Goal: Task Accomplishment & Management: Complete application form

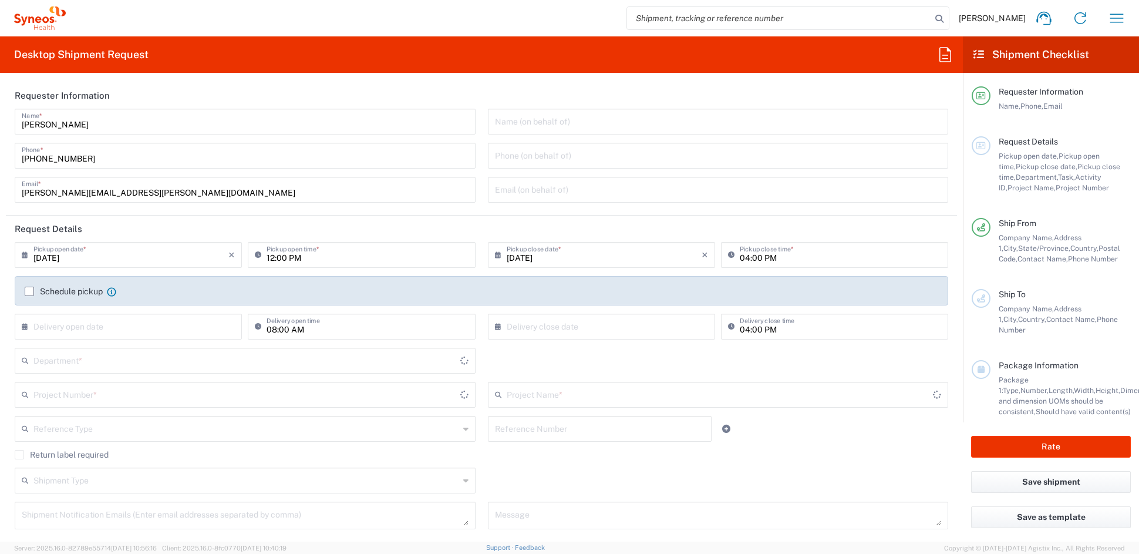
type input "[US_STATE]"
type input "[GEOGRAPHIC_DATA]"
type input "6156"
type input "Syneos Health Communications-[GEOGRAPHIC_DATA] [GEOGRAPHIC_DATA]"
drag, startPoint x: 146, startPoint y: 193, endPoint x: -1, endPoint y: 191, distance: 146.8
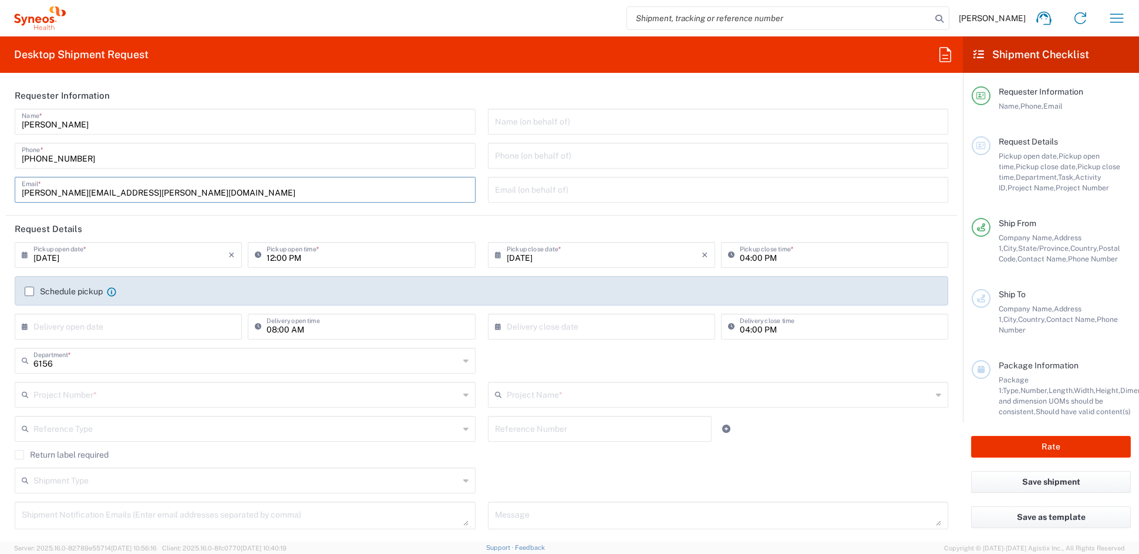
click at [0, 191] on html "[PERSON_NAME] Home Shipment estimator Shipment tracking Desktop shipment reques…" at bounding box center [569, 277] width 1139 height 554
paste input "[PERSON_NAME].[PERSON_NAME]"
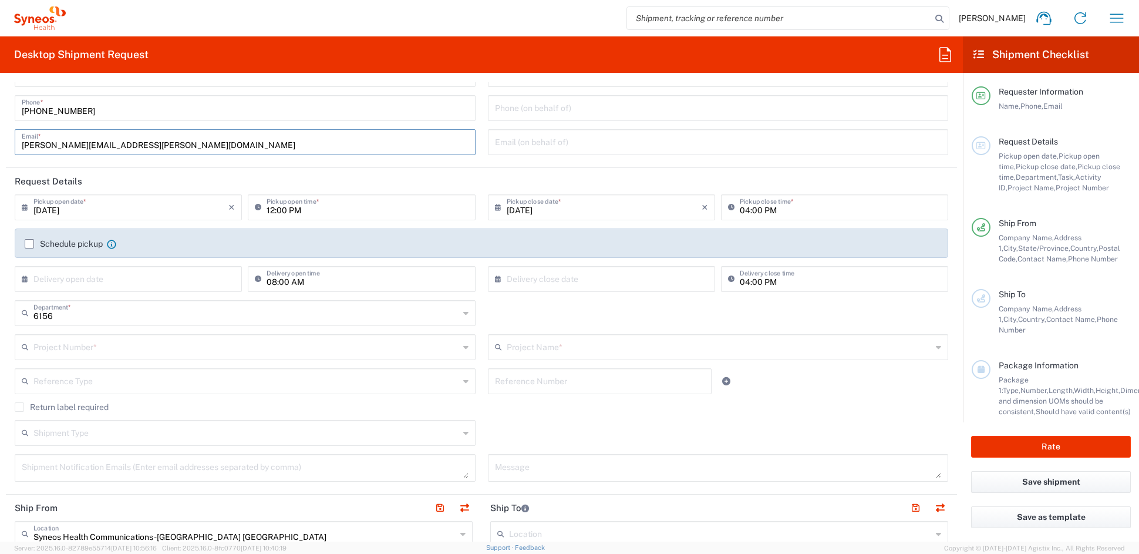
scroll to position [53, 0]
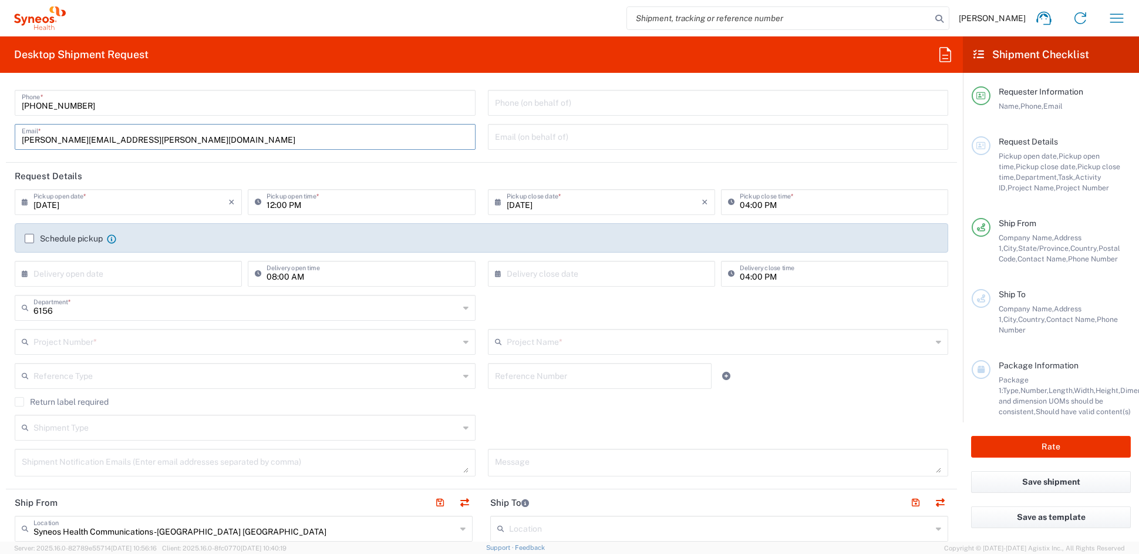
type input "[PERSON_NAME][EMAIL_ADDRESS][PERSON_NAME][DOMAIN_NAME]"
click at [142, 339] on input "text" at bounding box center [246, 341] width 426 height 21
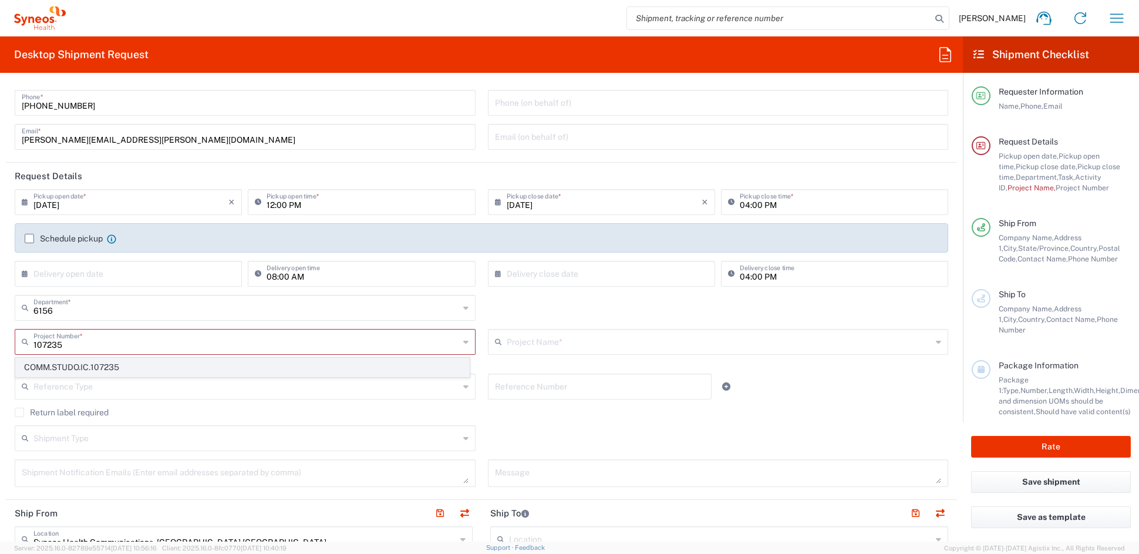
click at [102, 371] on span "COMM.STUDO.IC.107235" at bounding box center [242, 367] width 453 height 18
type input "COMM.STUDO.IC.107235"
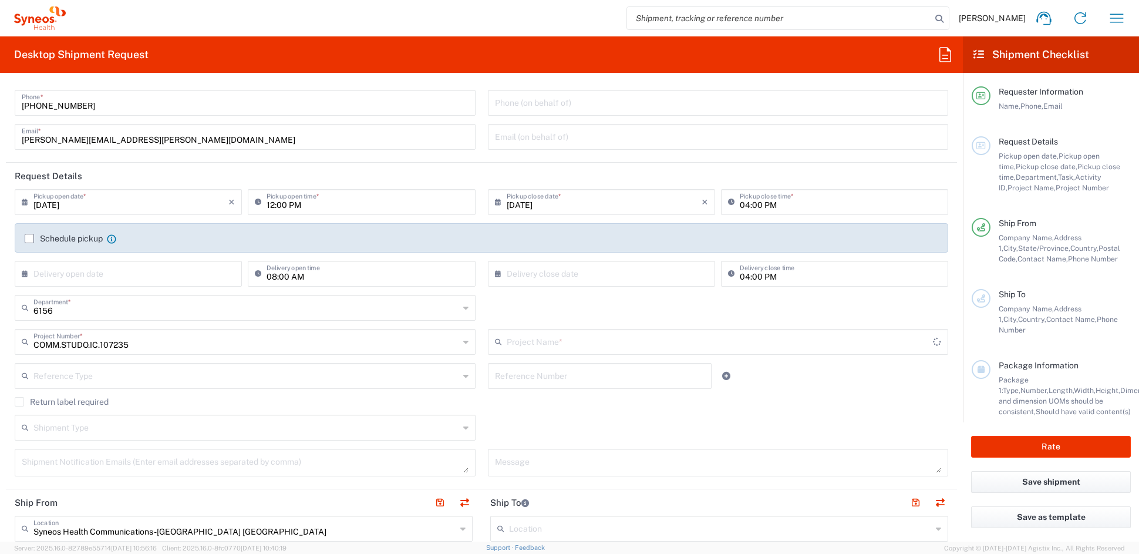
type input "Syneos.PATENGCL.23.107235"
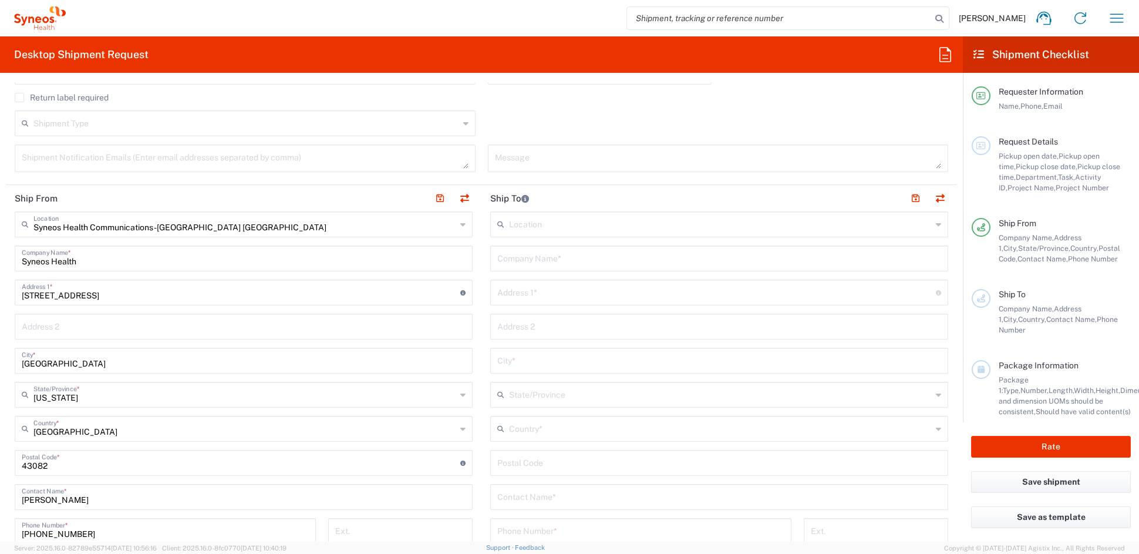
scroll to position [359, 0]
click at [561, 254] on input "text" at bounding box center [719, 255] width 444 height 21
paste input "[GEOGRAPHIC_DATA]"
type input "[GEOGRAPHIC_DATA]"
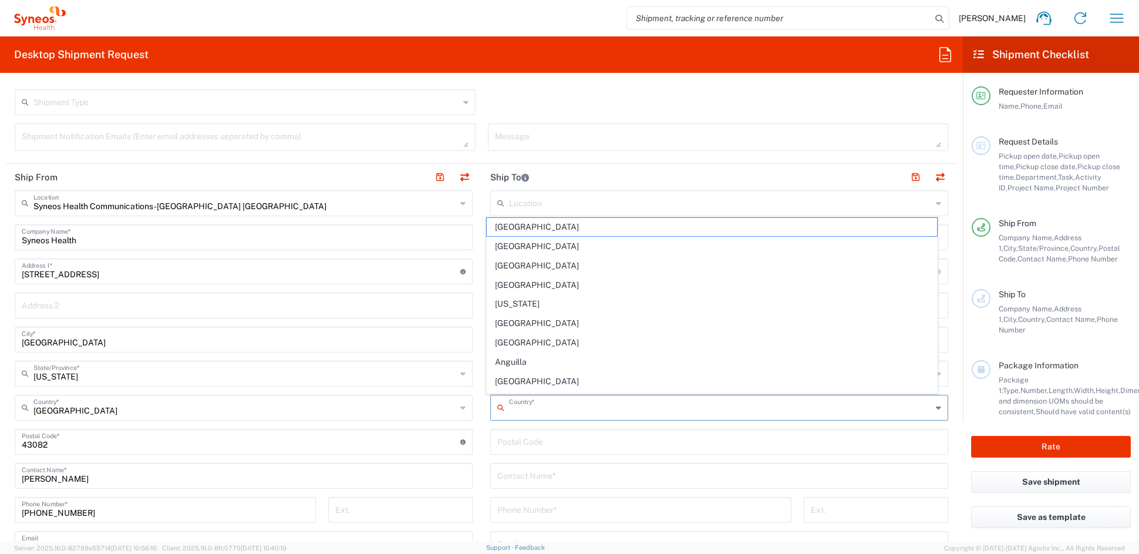
click at [549, 407] on input "text" at bounding box center [720, 406] width 423 height 21
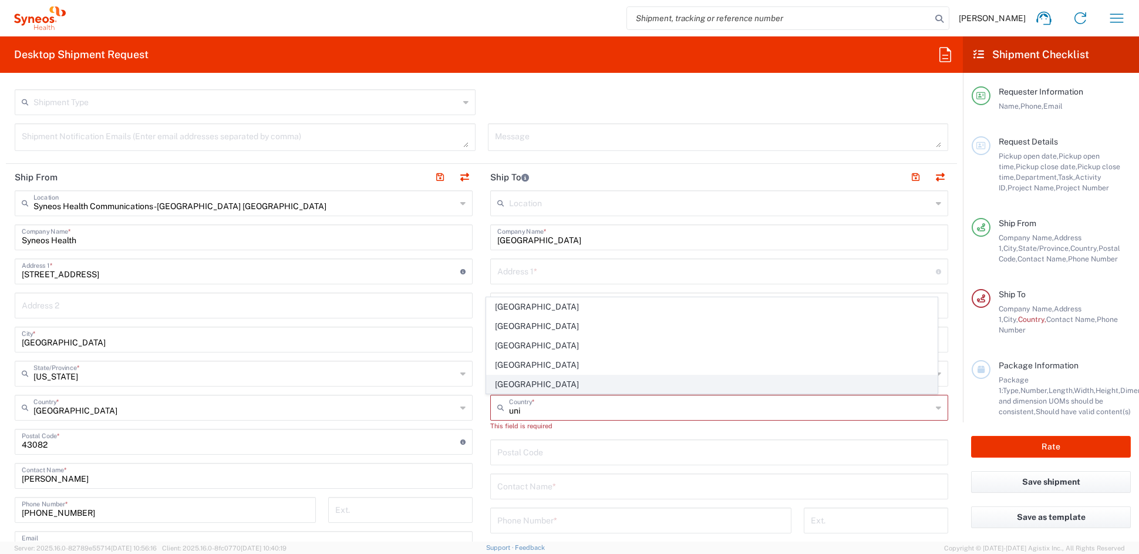
click at [506, 383] on span "[GEOGRAPHIC_DATA]" at bounding box center [712, 384] width 451 height 18
type input "[GEOGRAPHIC_DATA]"
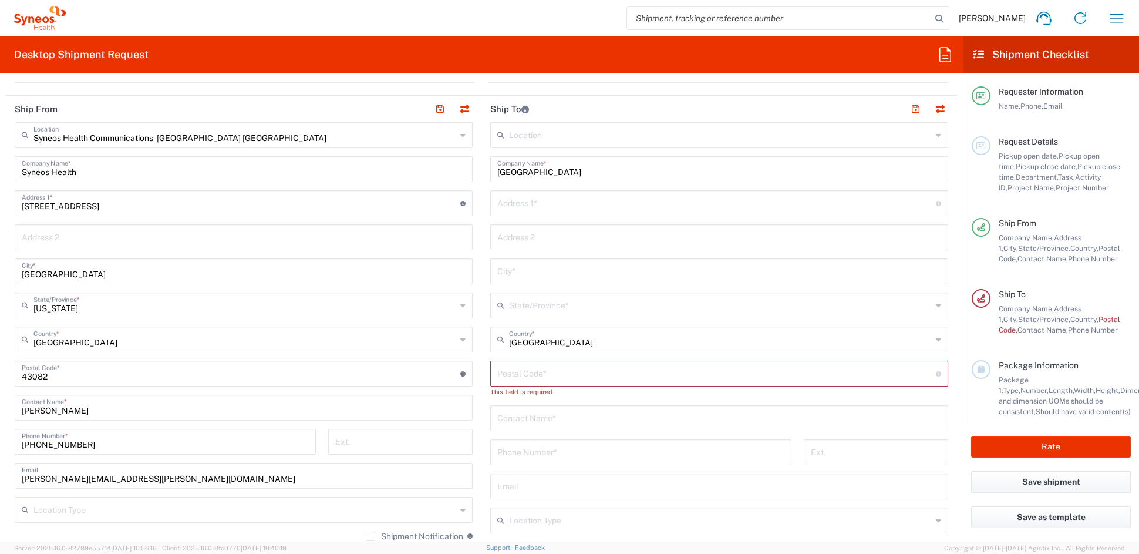
scroll to position [452, 0]
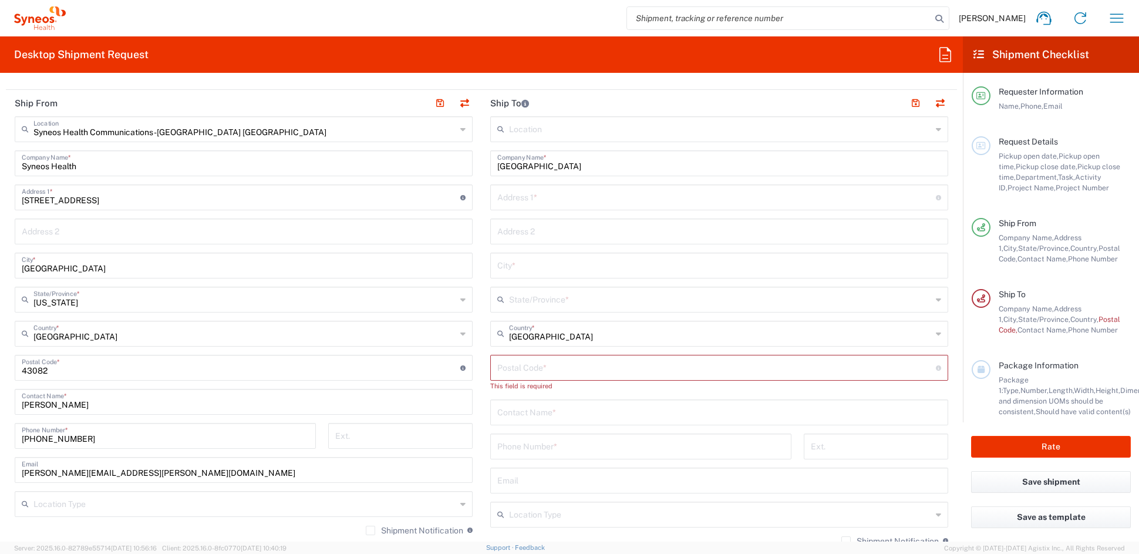
click at [538, 415] on input "text" at bounding box center [719, 411] width 444 height 21
paste input "[PERSON_NAME]"
type input "[PERSON_NAME]"
click at [546, 447] on input "tel" at bounding box center [640, 445] width 287 height 21
paste input "[PHONE_NUMBER]"
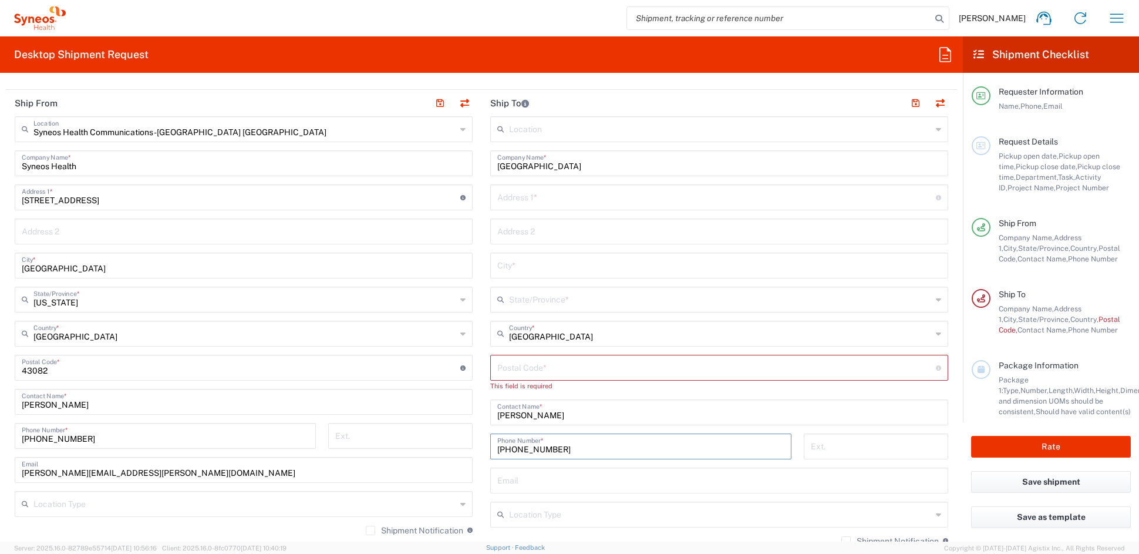
type input "[PHONE_NUMBER]"
click at [562, 196] on input "text" at bounding box center [716, 196] width 439 height 21
paste input "[STREET_ADDRESS]"
type input "[STREET_ADDRESS]"
drag, startPoint x: 539, startPoint y: 230, endPoint x: 525, endPoint y: 230, distance: 13.5
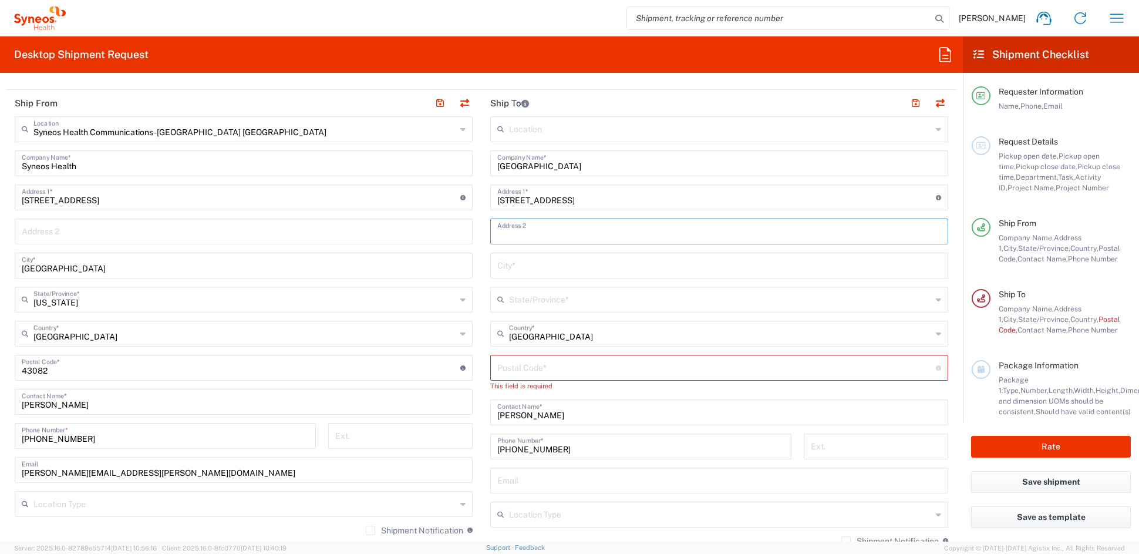
click at [530, 230] on input "text" at bounding box center [719, 230] width 444 height 21
paste input "Guggenheim 7"
type input "Guggenheim 7"
click at [574, 267] on input "text" at bounding box center [719, 264] width 444 height 21
paste input "[GEOGRAPHIC_DATA]"
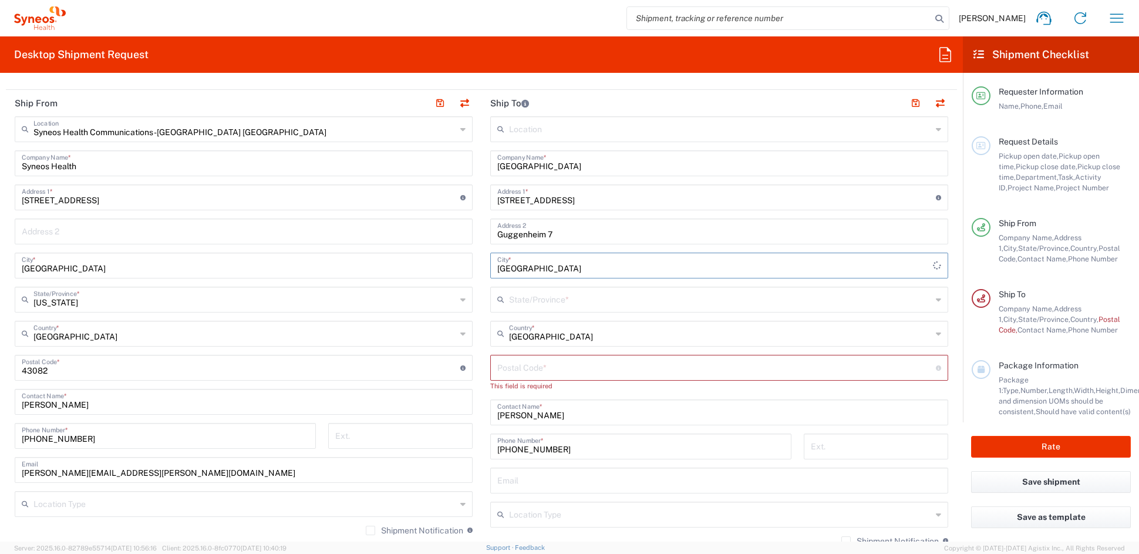
type input "[GEOGRAPHIC_DATA]"
click at [532, 299] on input "text" at bounding box center [720, 298] width 423 height 21
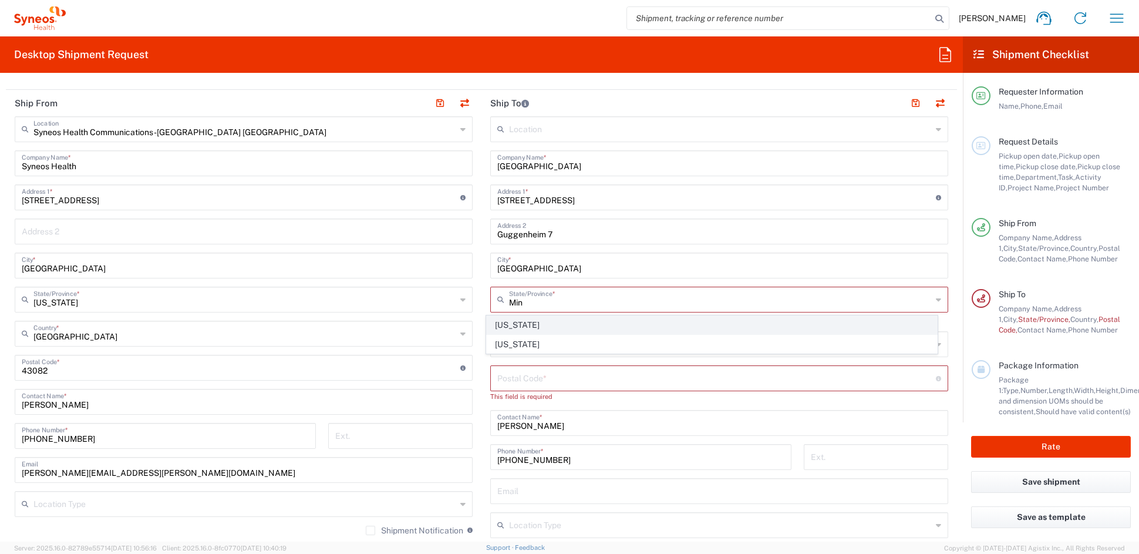
click at [520, 324] on span "[US_STATE]" at bounding box center [712, 325] width 451 height 18
type input "[US_STATE]"
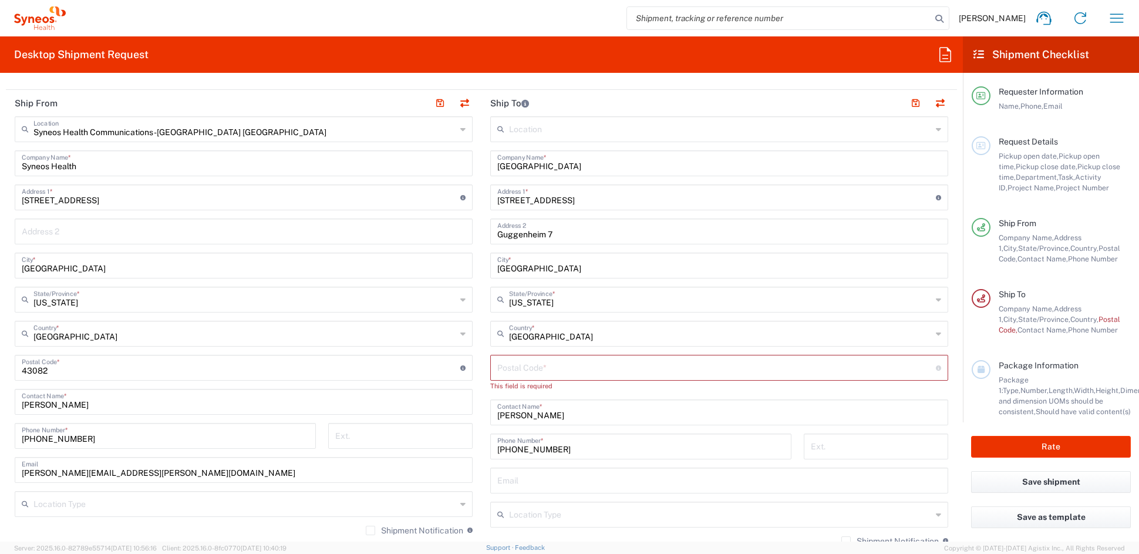
click at [534, 366] on input "undefined" at bounding box center [716, 366] width 439 height 21
paste input "55905"
type input "55905"
click at [532, 509] on input "text" at bounding box center [720, 503] width 423 height 21
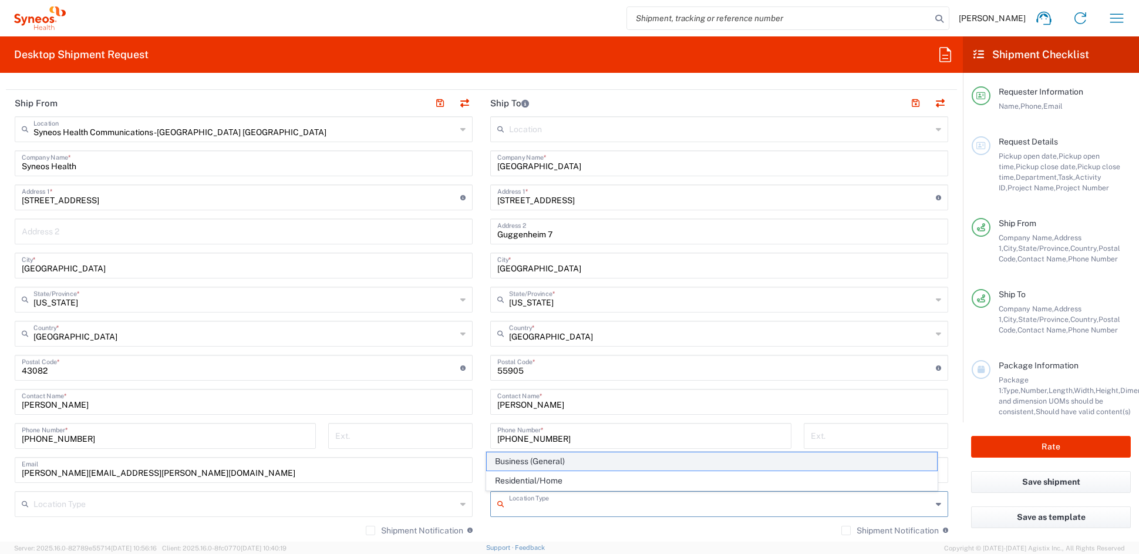
click at [524, 460] on span "Business (General)" at bounding box center [712, 461] width 451 height 18
type input "Business (General)"
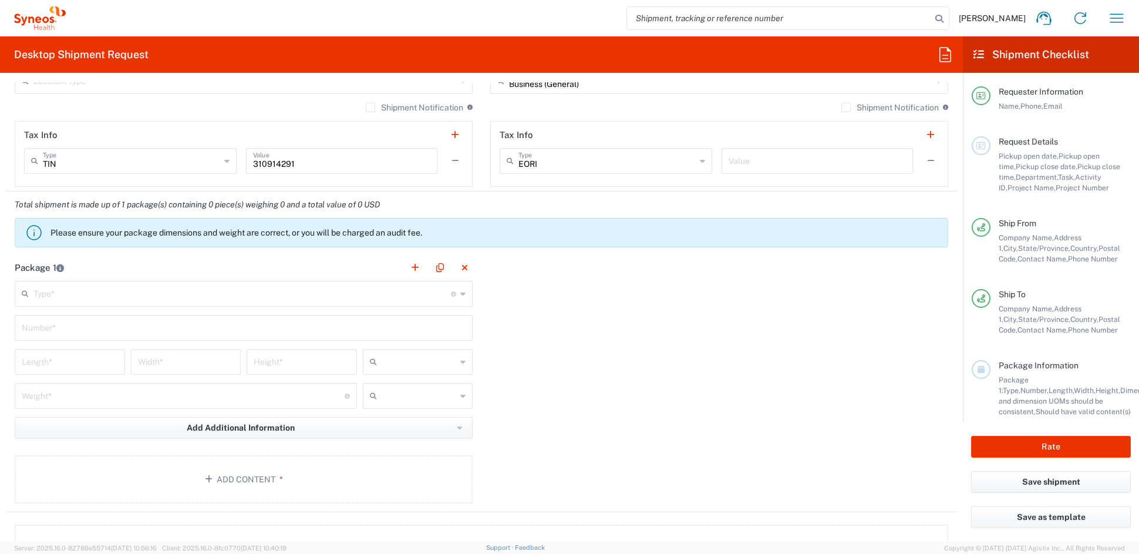
scroll to position [877, 0]
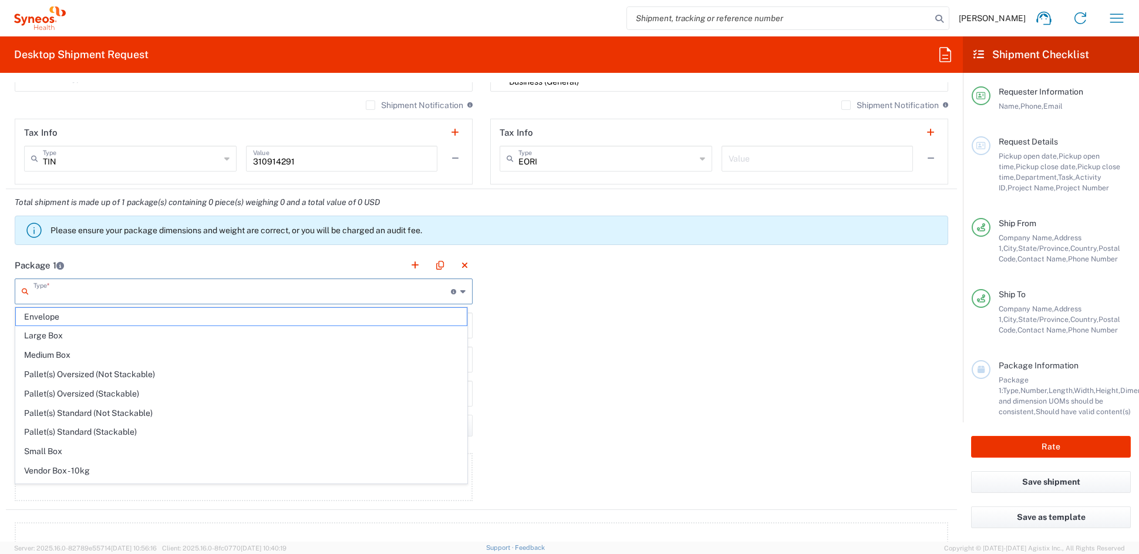
click at [66, 291] on input "text" at bounding box center [242, 290] width 418 height 21
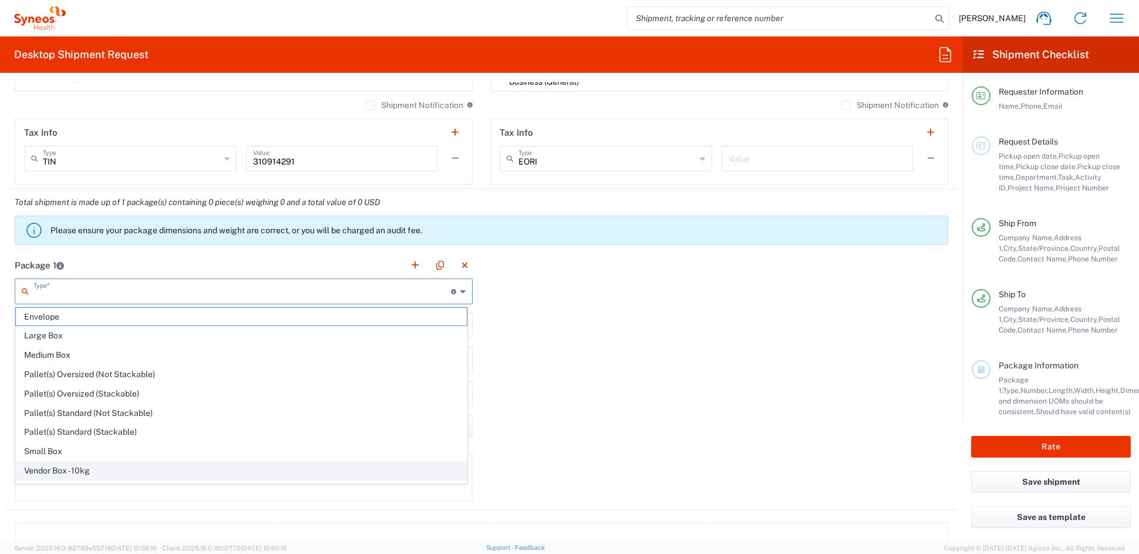
scroll to position [36, 0]
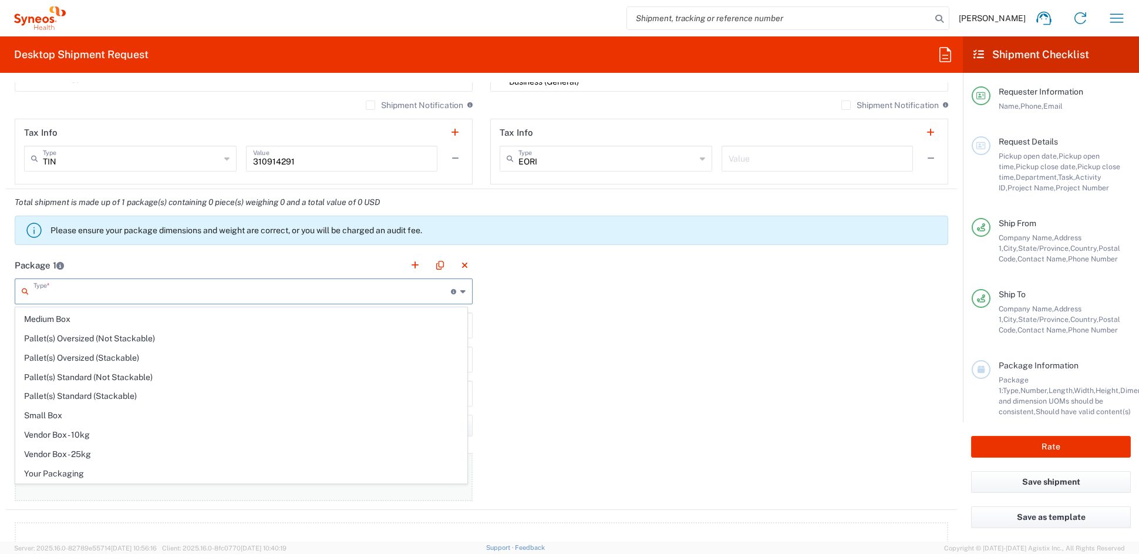
click at [51, 474] on span "Your Packaging" at bounding box center [241, 474] width 451 height 18
type input "Your Packaging"
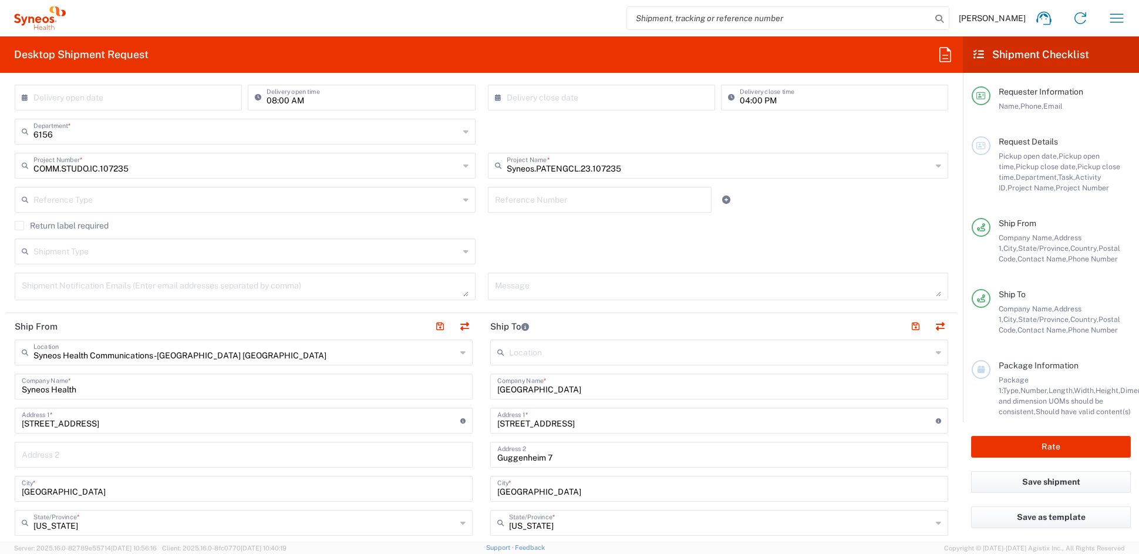
scroll to position [231, 0]
click at [907, 323] on button "button" at bounding box center [915, 324] width 16 height 16
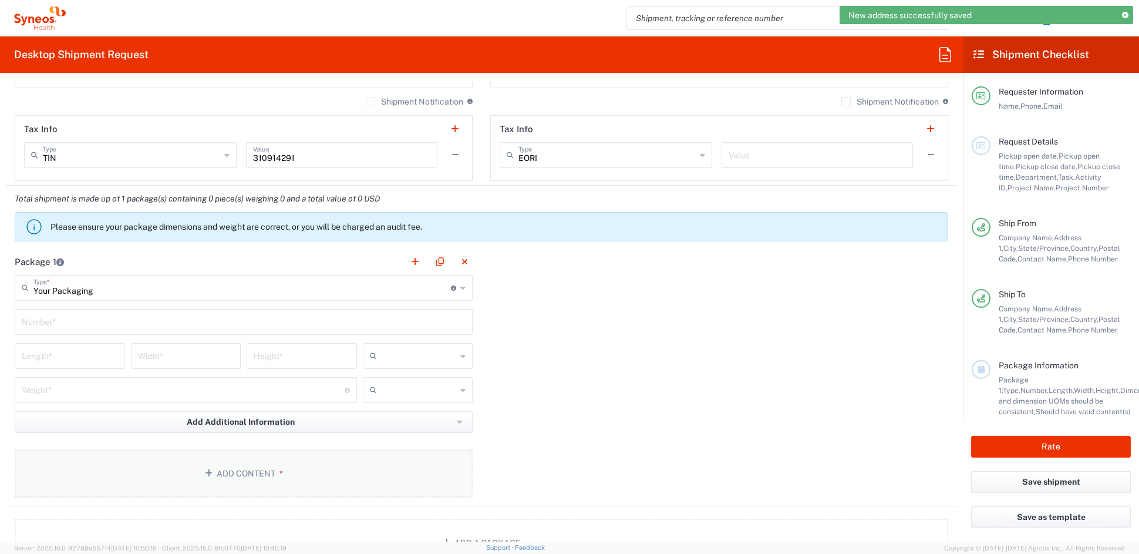
scroll to position [1014, 0]
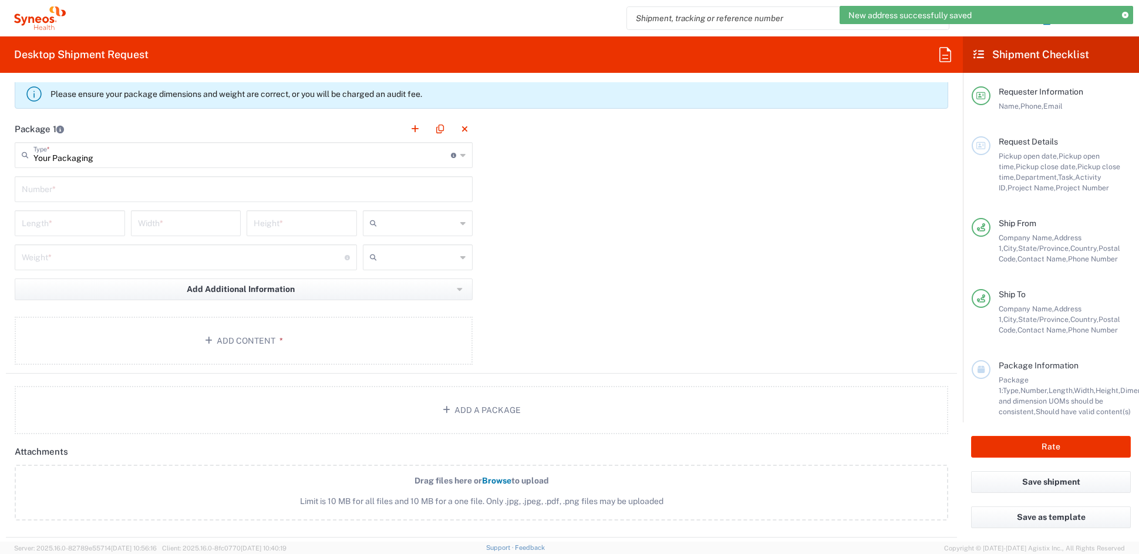
click at [59, 189] on input "text" at bounding box center [244, 188] width 444 height 21
type input "1"
click at [60, 226] on input "number" at bounding box center [70, 222] width 96 height 21
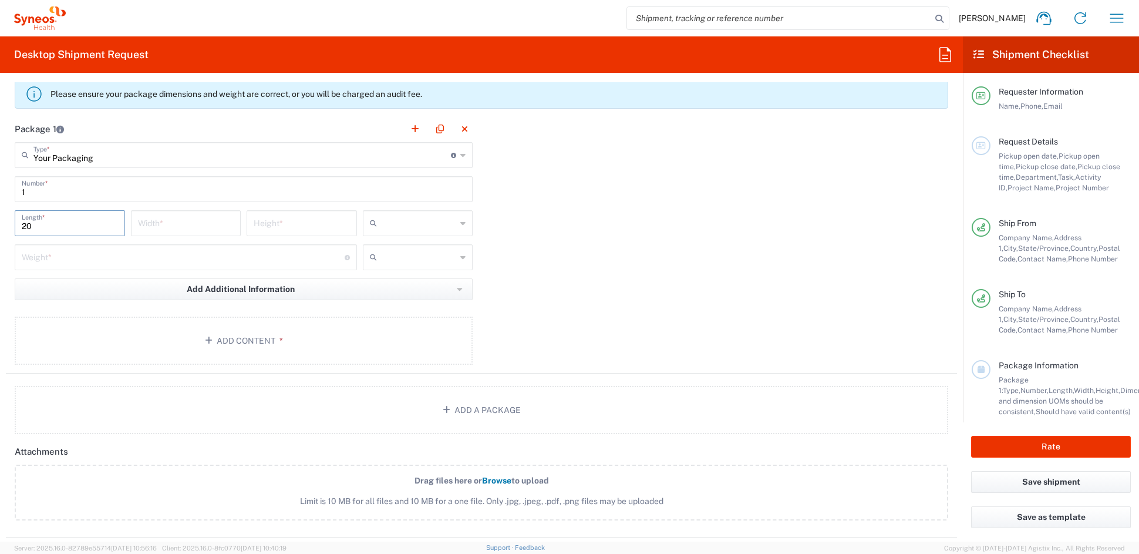
type input "20"
type input "14"
type input "7"
click at [414, 292] on span "in" at bounding box center [413, 287] width 106 height 18
type input "in"
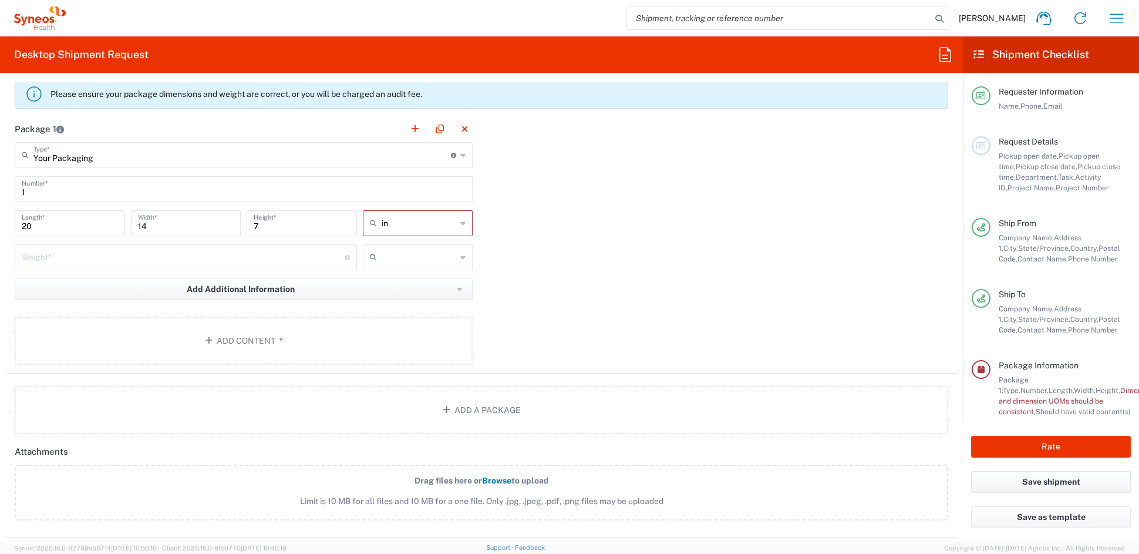
click at [106, 262] on input "number" at bounding box center [183, 256] width 323 height 21
type input "13"
click at [393, 254] on input "text" at bounding box center [419, 257] width 75 height 19
click at [385, 303] on span "lbs" at bounding box center [413, 301] width 106 height 18
type input "lbs"
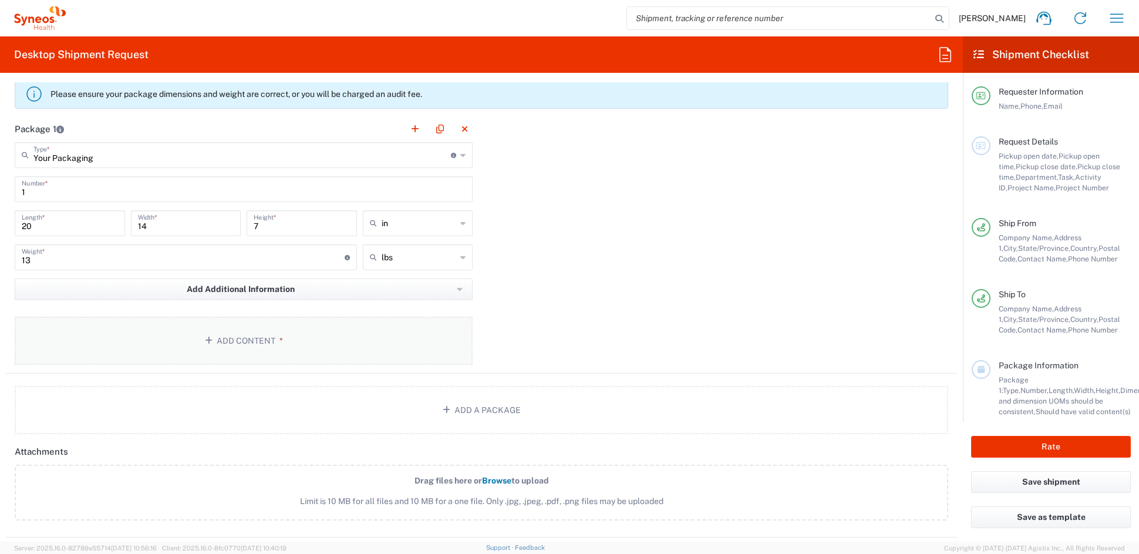
click at [245, 345] on button "Add Content *" at bounding box center [244, 341] width 458 height 48
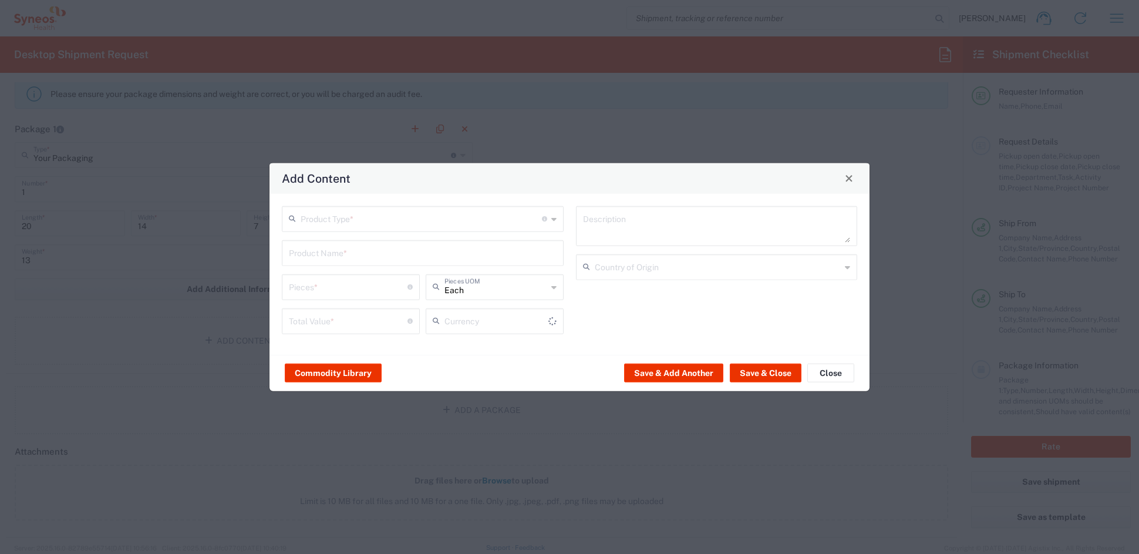
type input "US Dollar"
click at [336, 218] on input "text" at bounding box center [421, 217] width 241 height 21
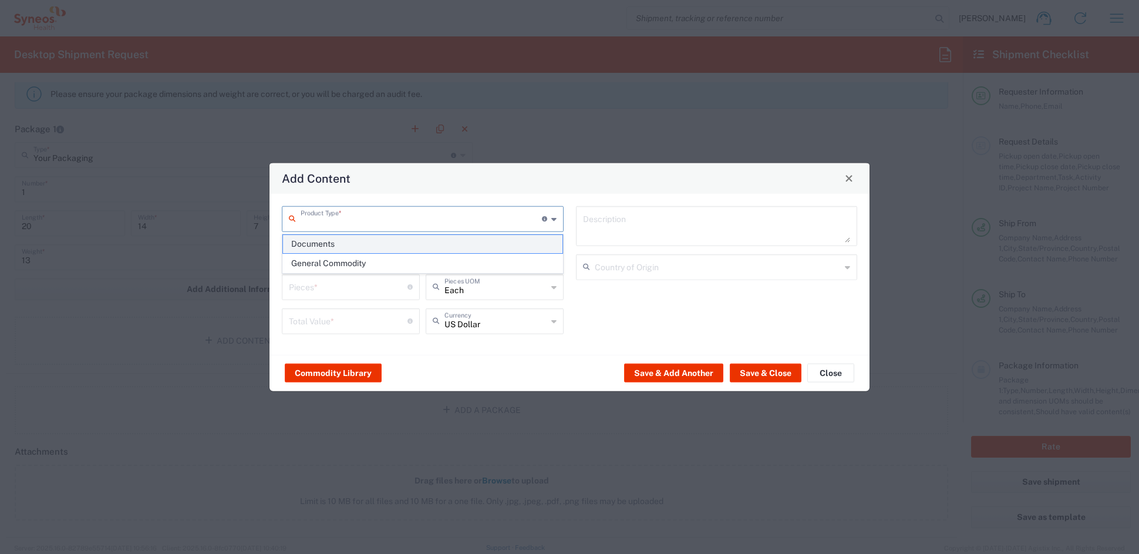
click at [330, 245] on span "Documents" at bounding box center [422, 244] width 279 height 18
type input "Documents"
type input "1"
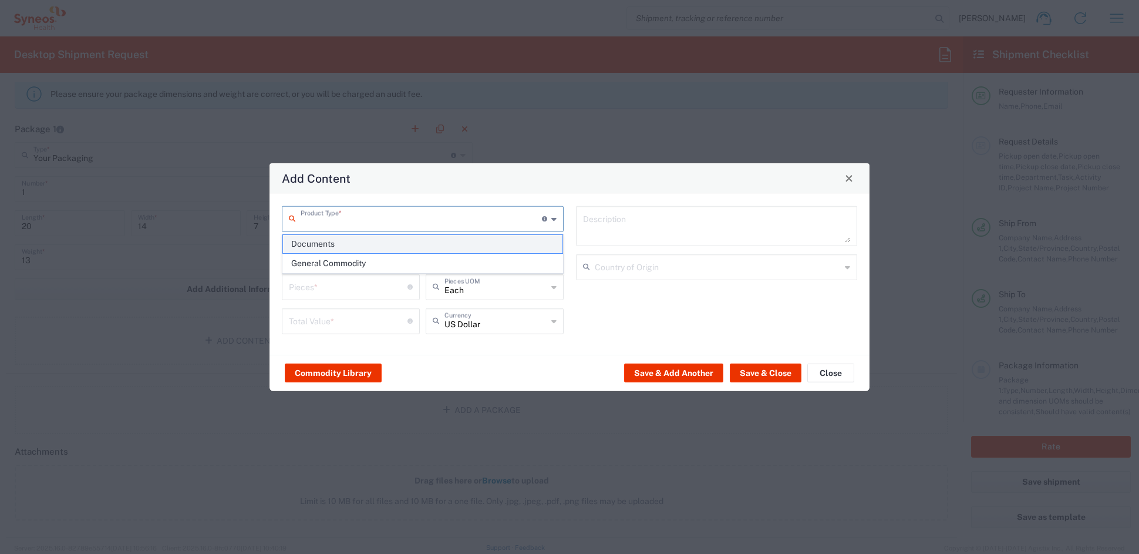
type textarea "Documents"
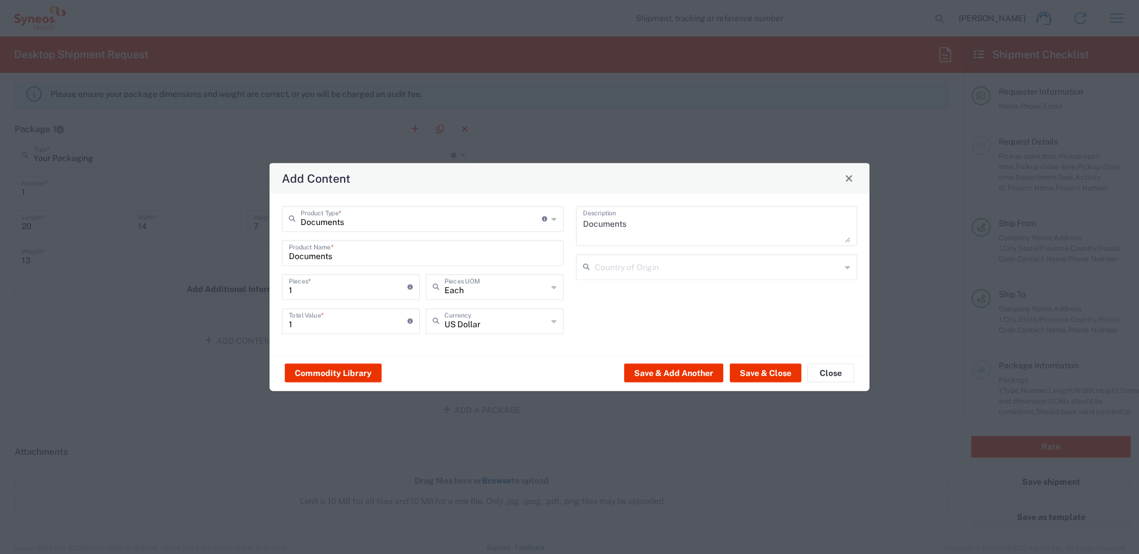
click at [324, 290] on input "1" at bounding box center [348, 285] width 119 height 21
drag, startPoint x: 318, startPoint y: 289, endPoint x: 251, endPoint y: 288, distance: 67.5
click at [251, 288] on div "Add Content Documents Product Type * Document: Paper document generated interna…" at bounding box center [569, 277] width 1139 height 554
type input "3"
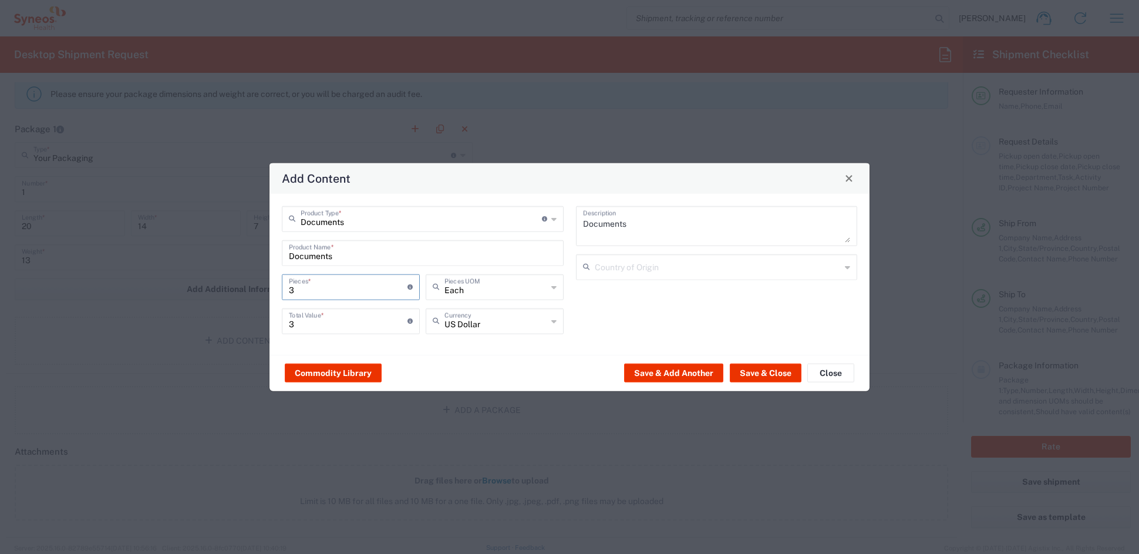
type input "3"
drag, startPoint x: 323, startPoint y: 319, endPoint x: 315, endPoint y: 322, distance: 8.0
click at [321, 320] on input "3" at bounding box center [348, 319] width 119 height 21
drag, startPoint x: 308, startPoint y: 324, endPoint x: 240, endPoint y: 322, distance: 68.7
click at [240, 322] on div "Add Content Documents Product Type * Document: Paper document generated interna…" at bounding box center [569, 277] width 1139 height 554
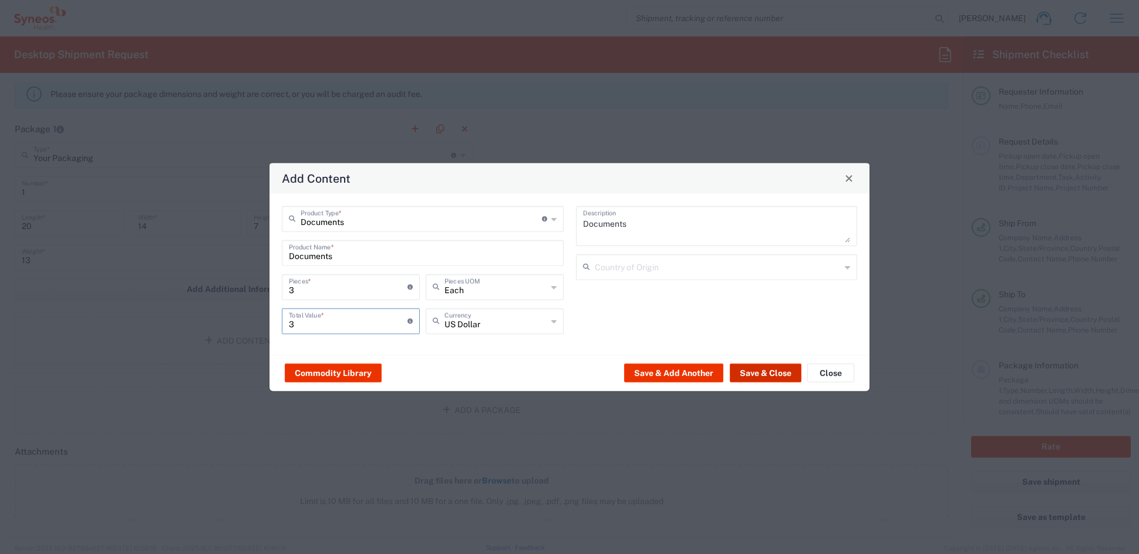
click at [768, 369] on button "Save & Close" at bounding box center [766, 373] width 72 height 19
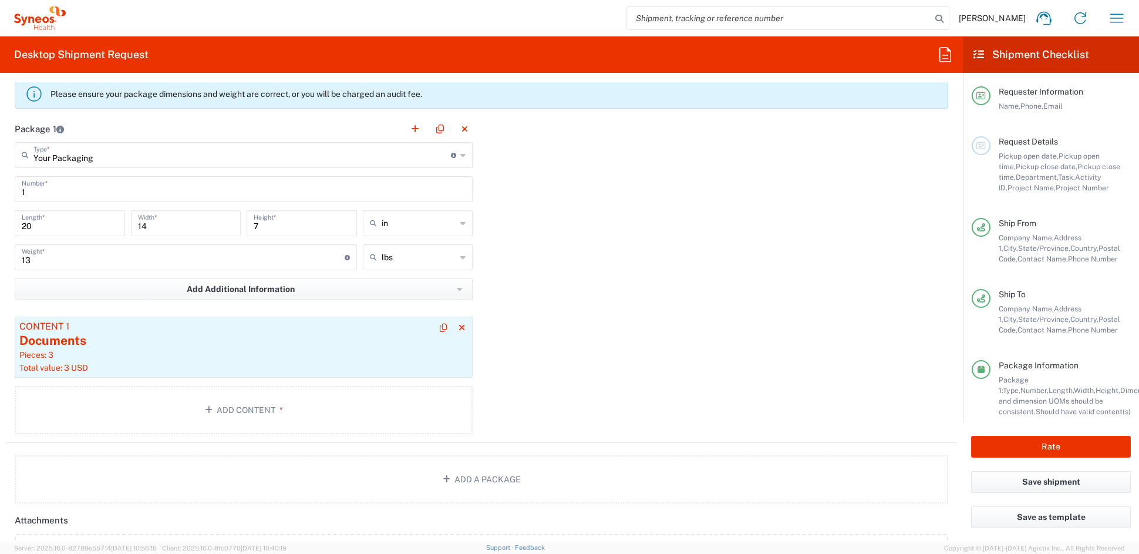
click at [283, 338] on div "Documents" at bounding box center [243, 341] width 449 height 18
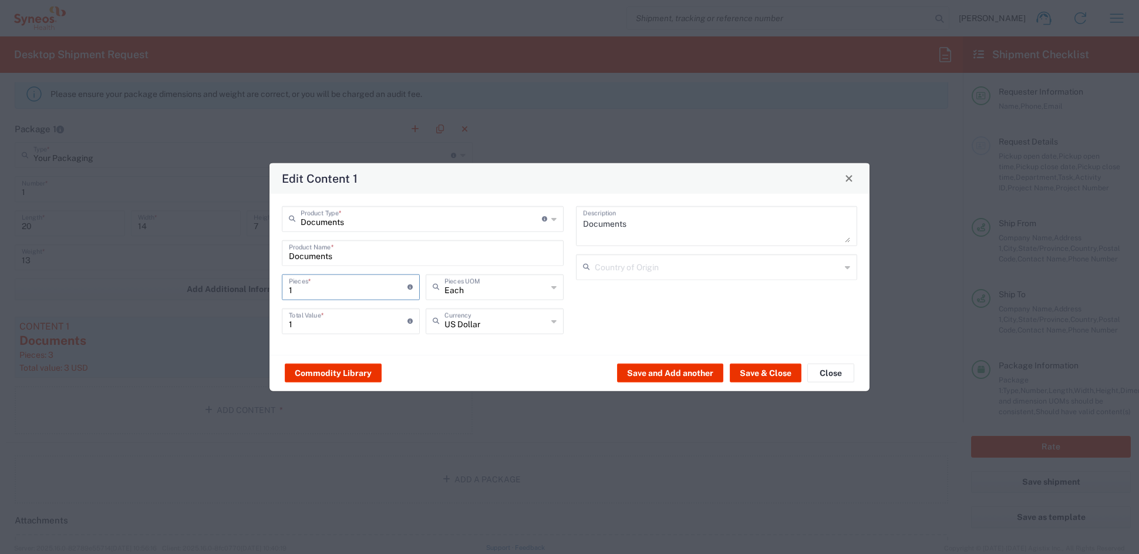
drag, startPoint x: 270, startPoint y: 290, endPoint x: 237, endPoint y: 287, distance: 33.6
click at [237, 287] on div "Edit Content 1 Documents Product Type * Document: Paper document generated inte…" at bounding box center [569, 277] width 1139 height 554
type input "4"
type input "48"
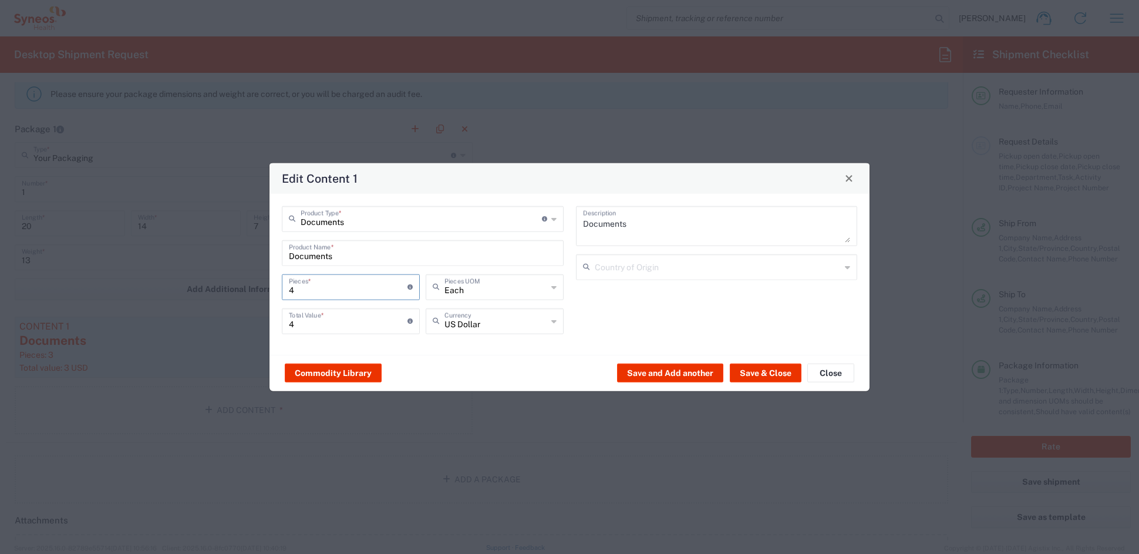
type input "48"
drag, startPoint x: 317, startPoint y: 325, endPoint x: 308, endPoint y: 322, distance: 8.7
click at [314, 324] on input "48" at bounding box center [348, 319] width 119 height 21
drag, startPoint x: 296, startPoint y: 322, endPoint x: 249, endPoint y: 320, distance: 47.0
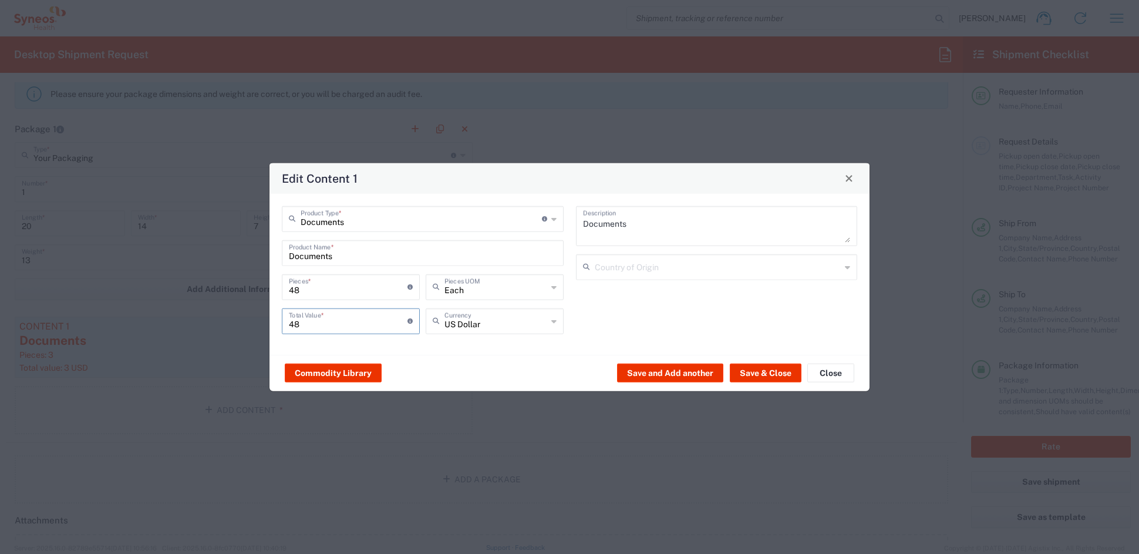
click at [249, 320] on div "Edit Content 1 Documents Product Type * Document: Paper document generated inte…" at bounding box center [569, 277] width 1139 height 554
type input "99"
click at [661, 370] on button "Save and Add another" at bounding box center [670, 373] width 106 height 19
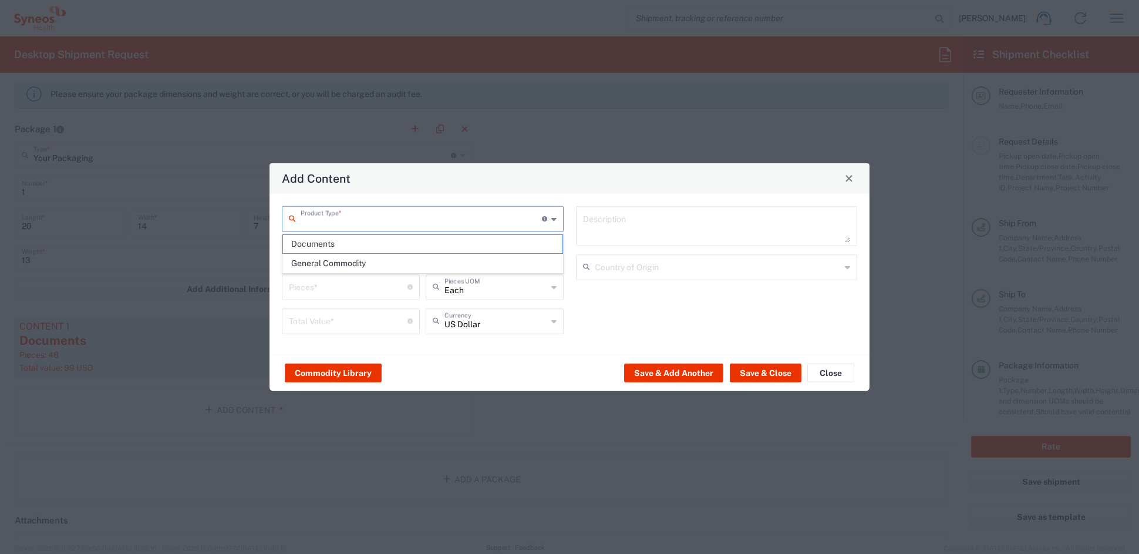
click at [320, 216] on input "text" at bounding box center [421, 217] width 241 height 21
click at [321, 267] on span "General Commodity" at bounding box center [422, 263] width 279 height 18
type input "General Commodity"
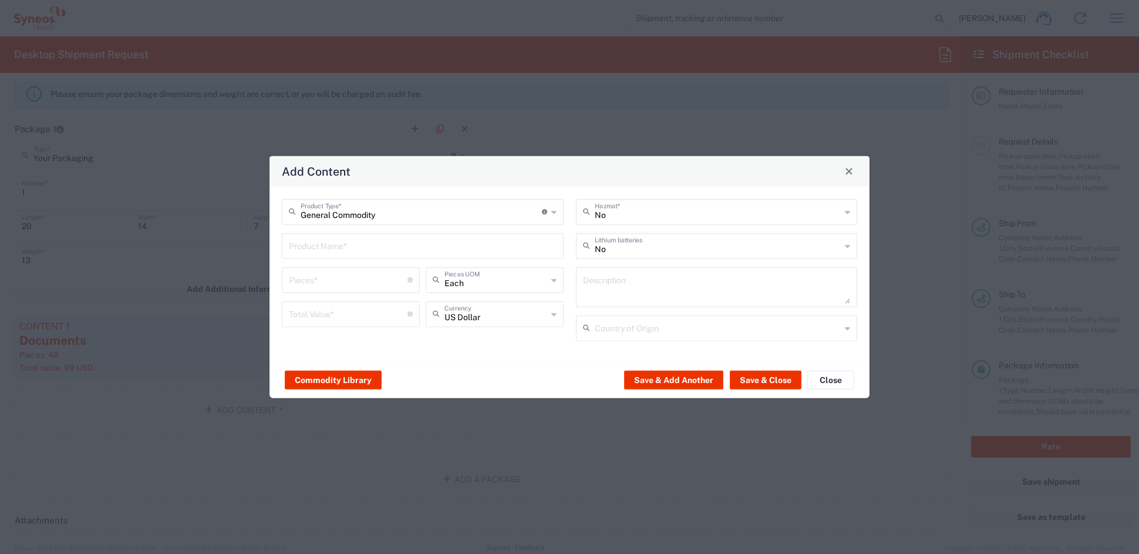
click at [321, 241] on input "text" at bounding box center [423, 244] width 268 height 21
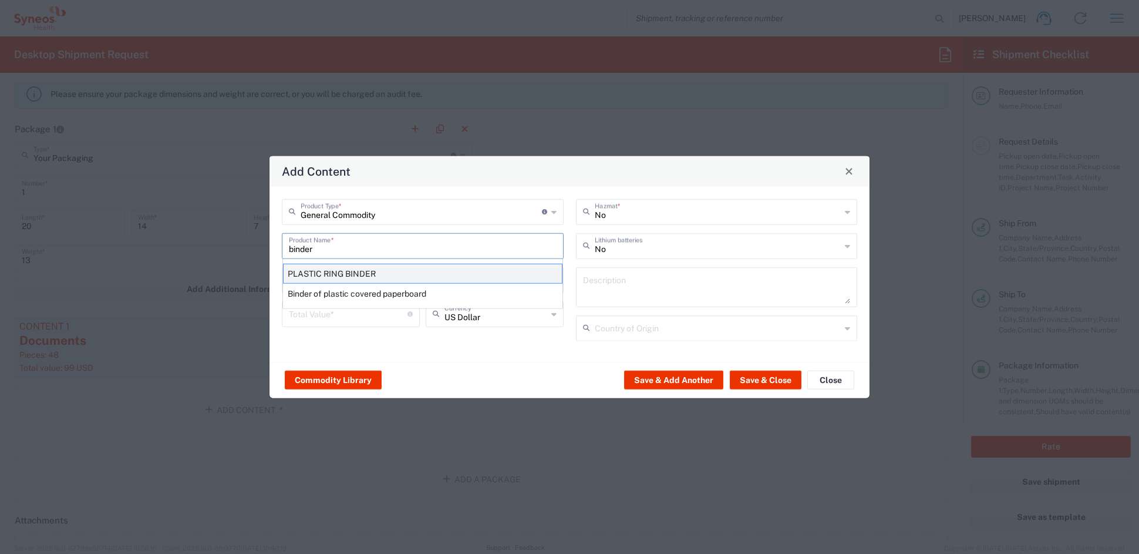
click at [324, 276] on div "PLASTIC RING BINDER" at bounding box center [423, 273] width 280 height 20
type input "PLASTIC RING BINDER"
type input "1"
type textarea "PLASTIC RING BINDER"
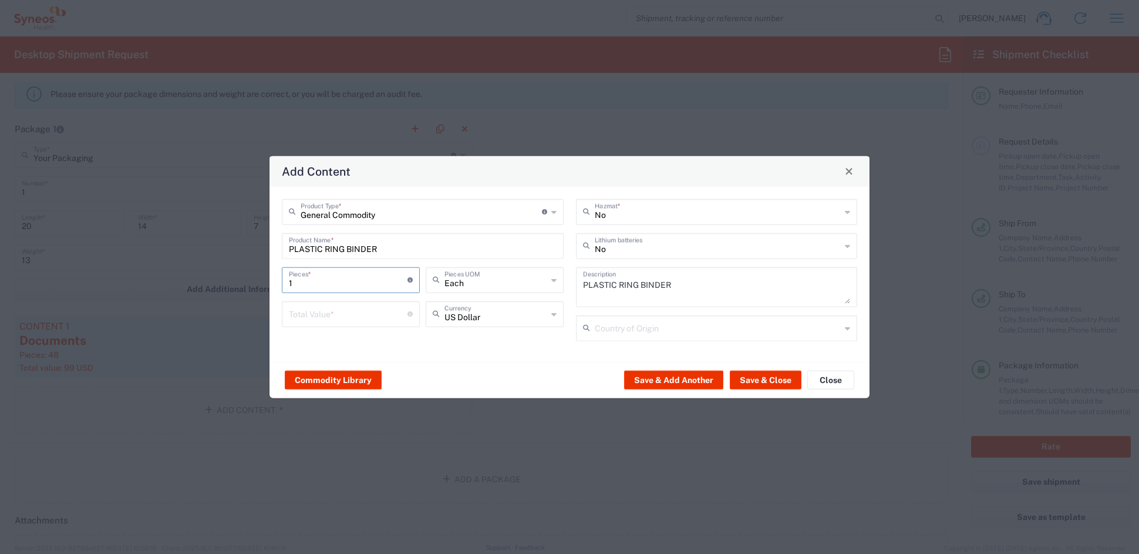
drag, startPoint x: 302, startPoint y: 280, endPoint x: 240, endPoint y: 277, distance: 61.8
click at [240, 277] on div "Add Content General Commodity Product Type * Document: Paper document generated…" at bounding box center [569, 277] width 1139 height 554
type input "3"
click at [339, 312] on input "number" at bounding box center [348, 312] width 119 height 21
type input "30"
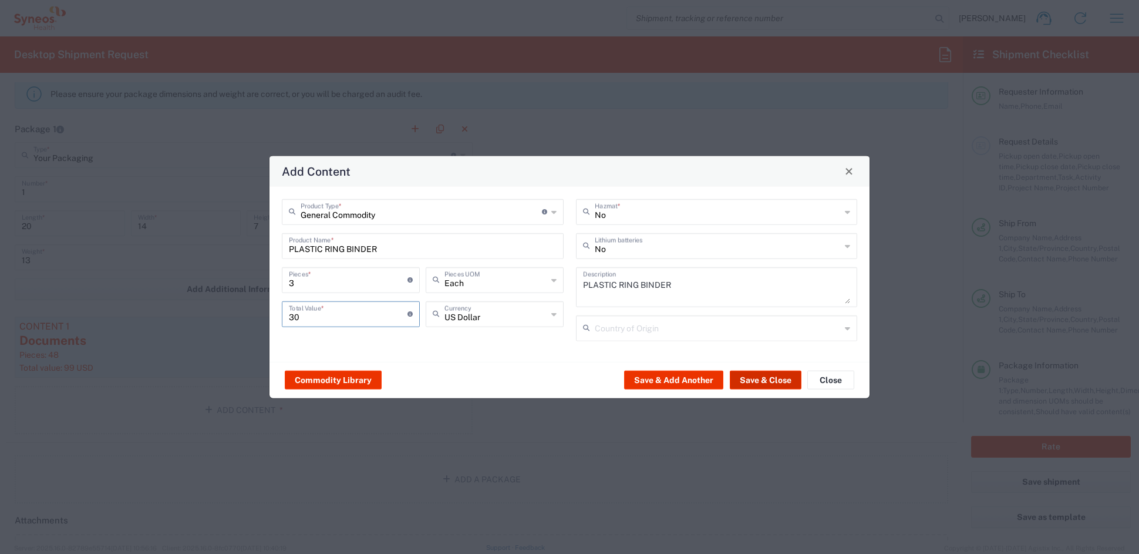
click at [751, 380] on button "Save & Close" at bounding box center [766, 380] width 72 height 19
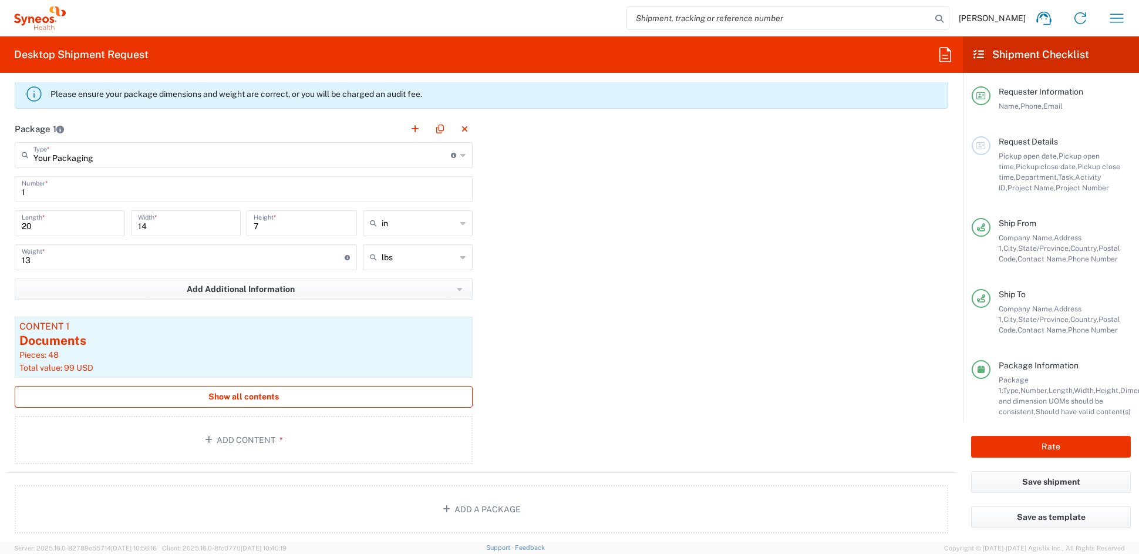
click at [227, 399] on span "Show all contents" at bounding box center [243, 396] width 70 height 11
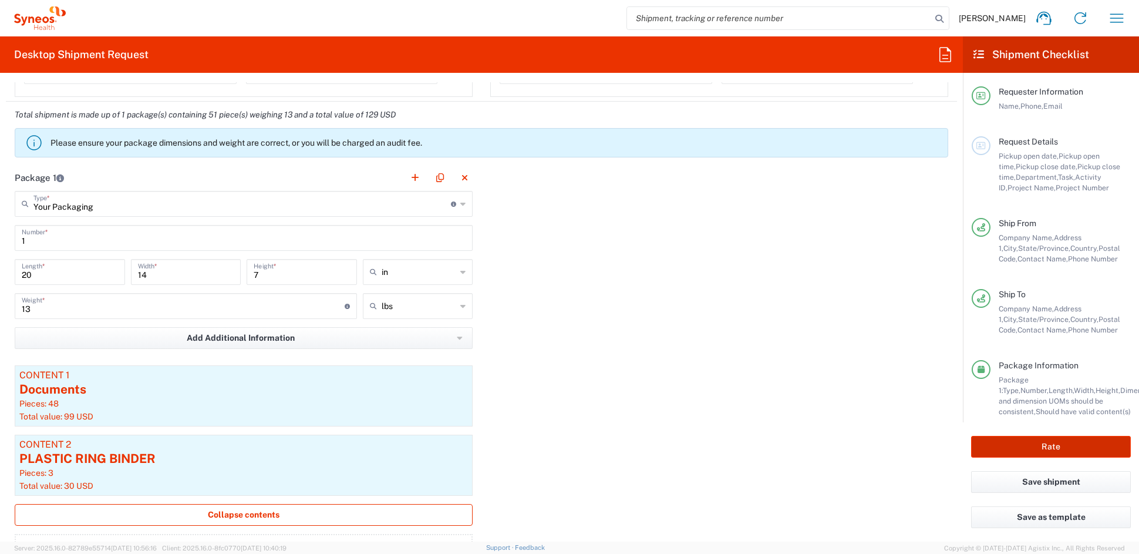
scroll to position [957, 0]
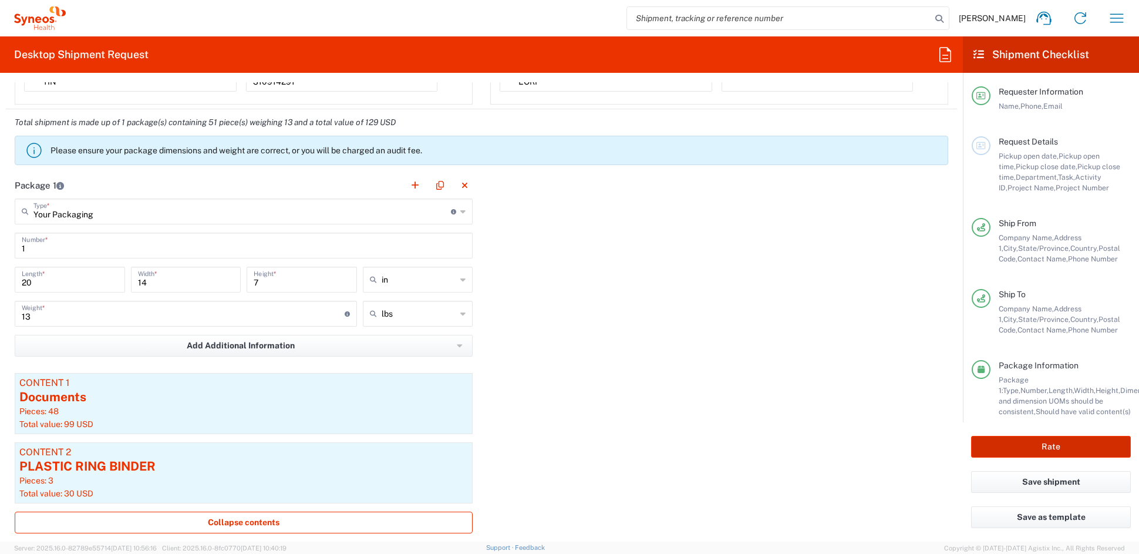
click at [1056, 447] on button "Rate" at bounding box center [1051, 447] width 160 height 22
type input "COMM.STUDO.IC.107235"
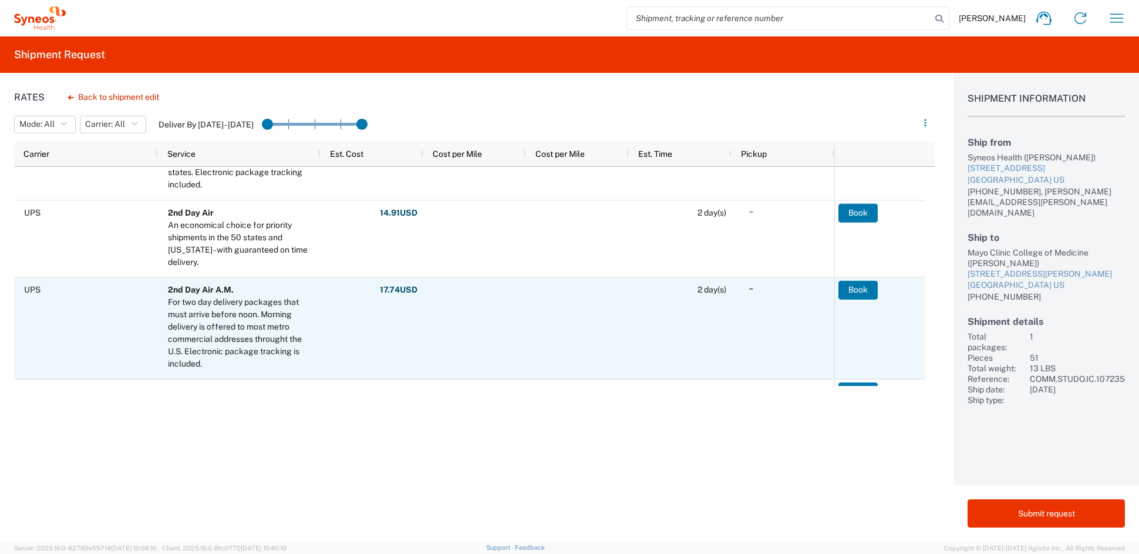
scroll to position [183, 0]
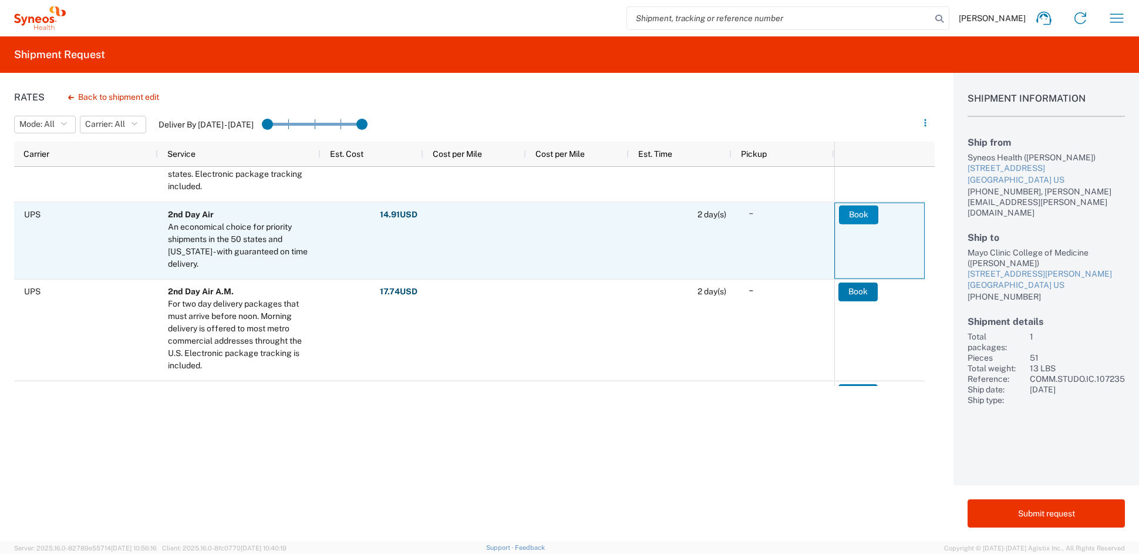
click at [856, 214] on button "Book" at bounding box center [858, 214] width 39 height 19
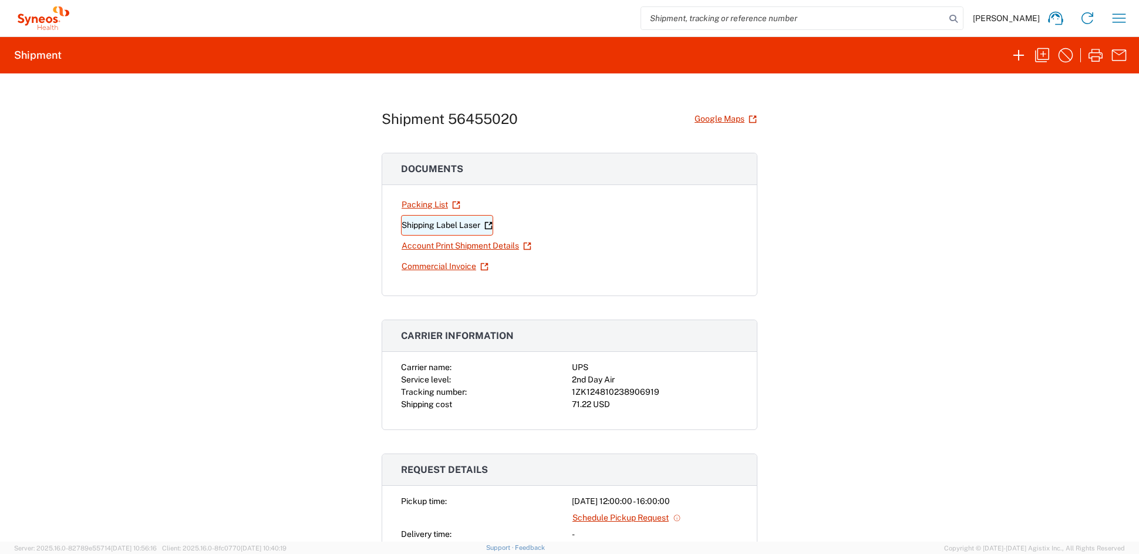
click at [431, 223] on link "Shipping Label Laser" at bounding box center [447, 225] width 92 height 21
